Goal: Find contact information: Find contact information

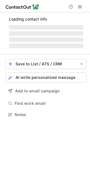
scroll to position [123, 90]
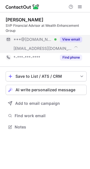
click at [70, 38] on button "View email" at bounding box center [71, 40] width 22 height 6
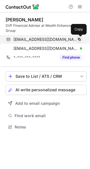
click at [81, 40] on span at bounding box center [79, 39] width 5 height 5
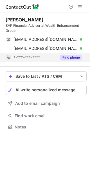
click at [69, 58] on button "Find phone" at bounding box center [71, 58] width 22 height 6
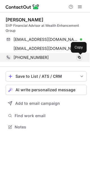
click at [81, 57] on span at bounding box center [79, 57] width 5 height 5
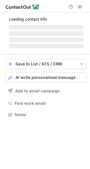
scroll to position [118, 90]
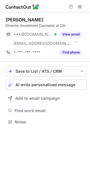
scroll to position [118, 90]
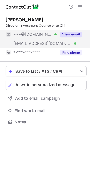
click at [78, 35] on button "View email" at bounding box center [71, 35] width 22 height 6
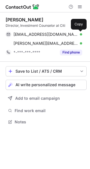
click at [78, 35] on span at bounding box center [79, 34] width 5 height 5
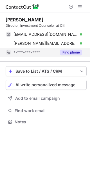
click at [69, 51] on button "Find phone" at bounding box center [71, 53] width 22 height 6
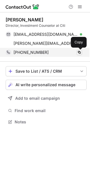
click at [80, 52] on span at bounding box center [79, 52] width 5 height 5
